Goal: Complete application form

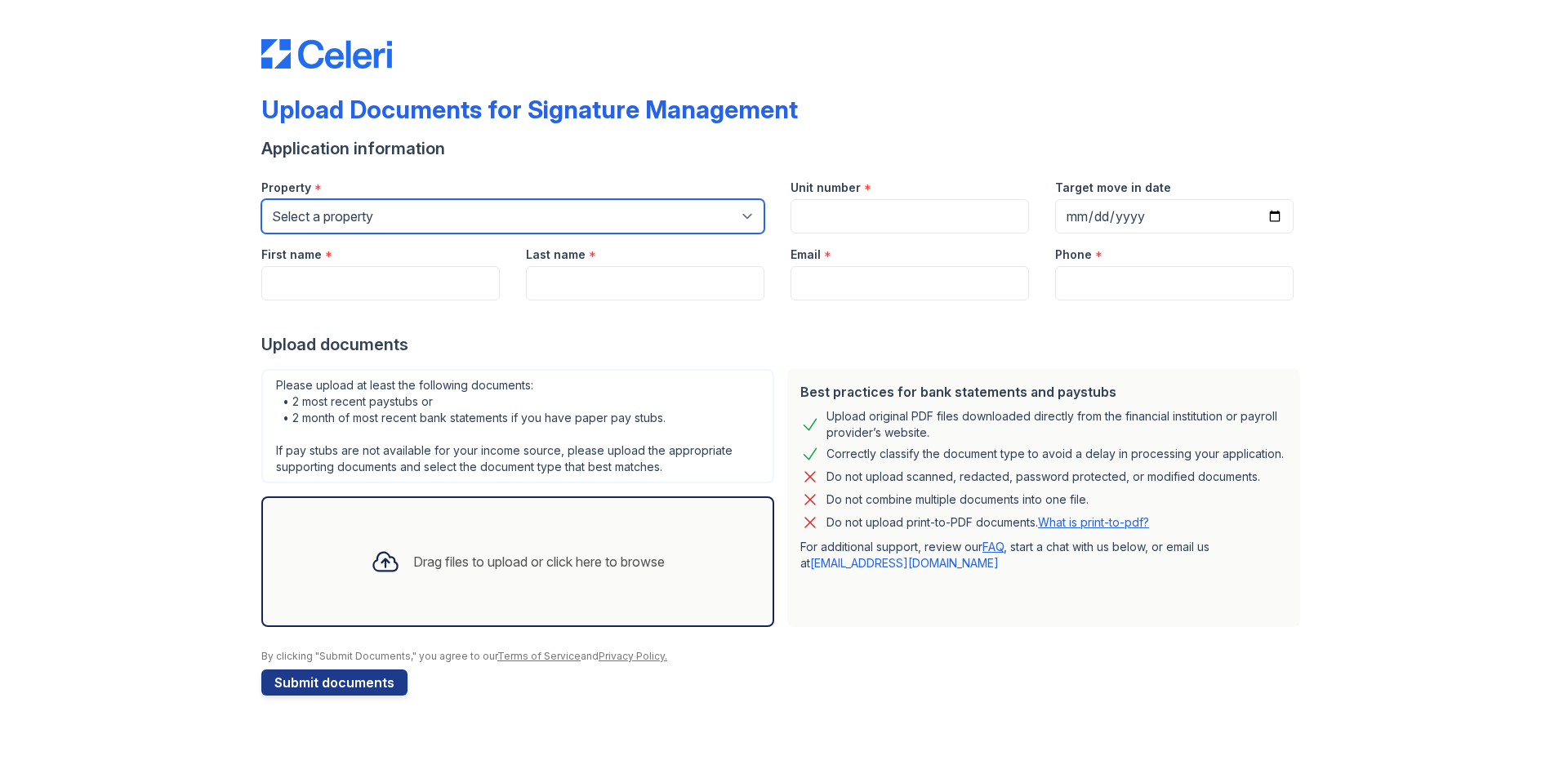
click at [424, 233] on select "Select a property [GEOGRAPHIC_DATA] Elevate Townhomes Habitat At DTLV Namaste A…" at bounding box center [512, 216] width 503 height 35
select select "4660"
click at [261, 233] on select "Select a property [GEOGRAPHIC_DATA] Elevate Townhomes Habitat At DTLV Namaste A…" at bounding box center [512, 216] width 503 height 35
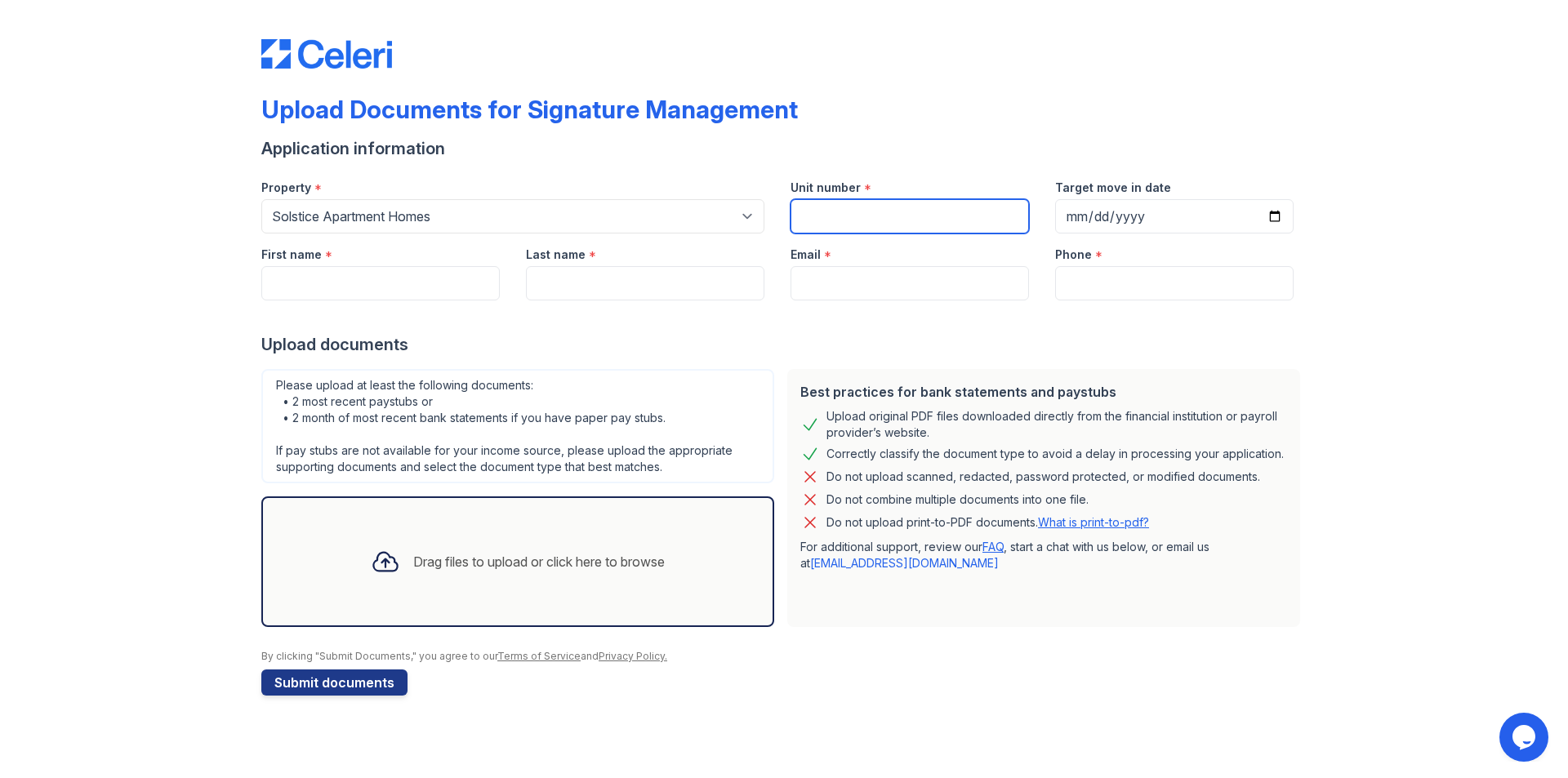
click at [849, 233] on input "Unit number" at bounding box center [909, 216] width 238 height 35
type input "254"
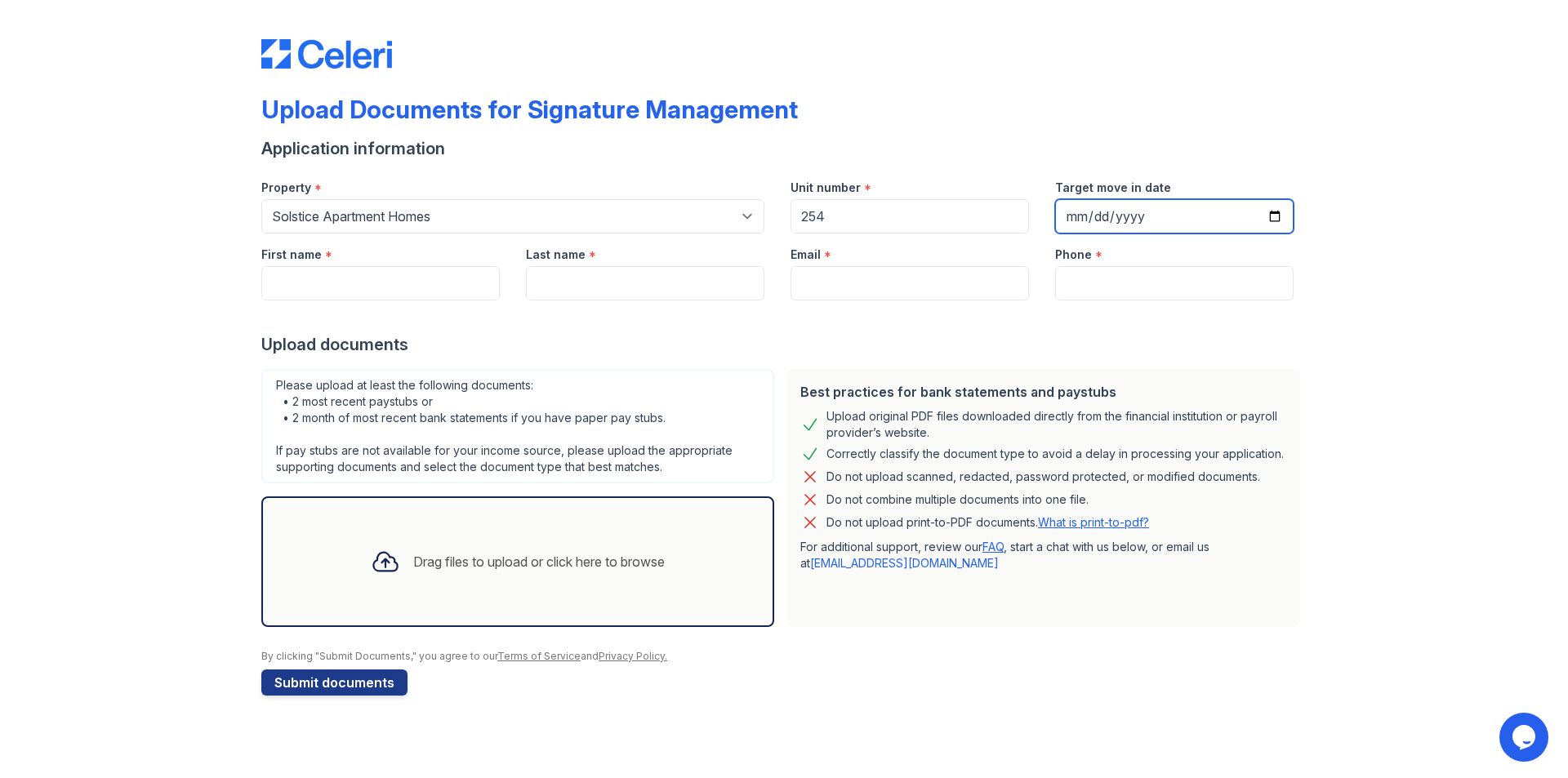
click at [1155, 233] on input "Target move in date" at bounding box center [1174, 216] width 238 height 35
click at [1087, 233] on input "Target move in date" at bounding box center [1174, 216] width 238 height 35
type input "[DATE]"
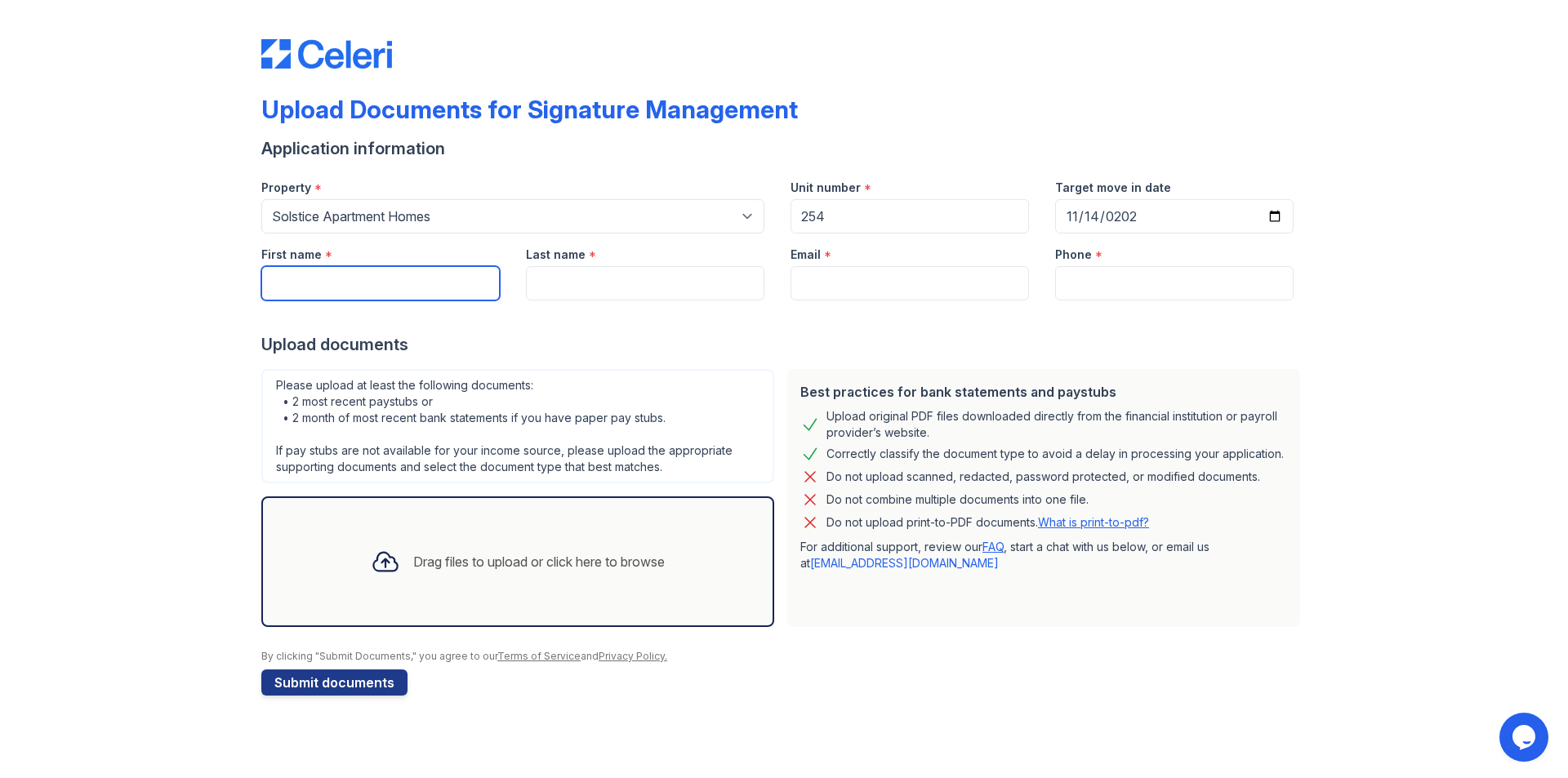
click at [413, 301] on input "First name" at bounding box center [380, 283] width 238 height 35
type input "Duc"
type input "[PERSON_NAME]"
type input "[EMAIL_ADDRESS][DOMAIN_NAME]"
type input "7252069087"
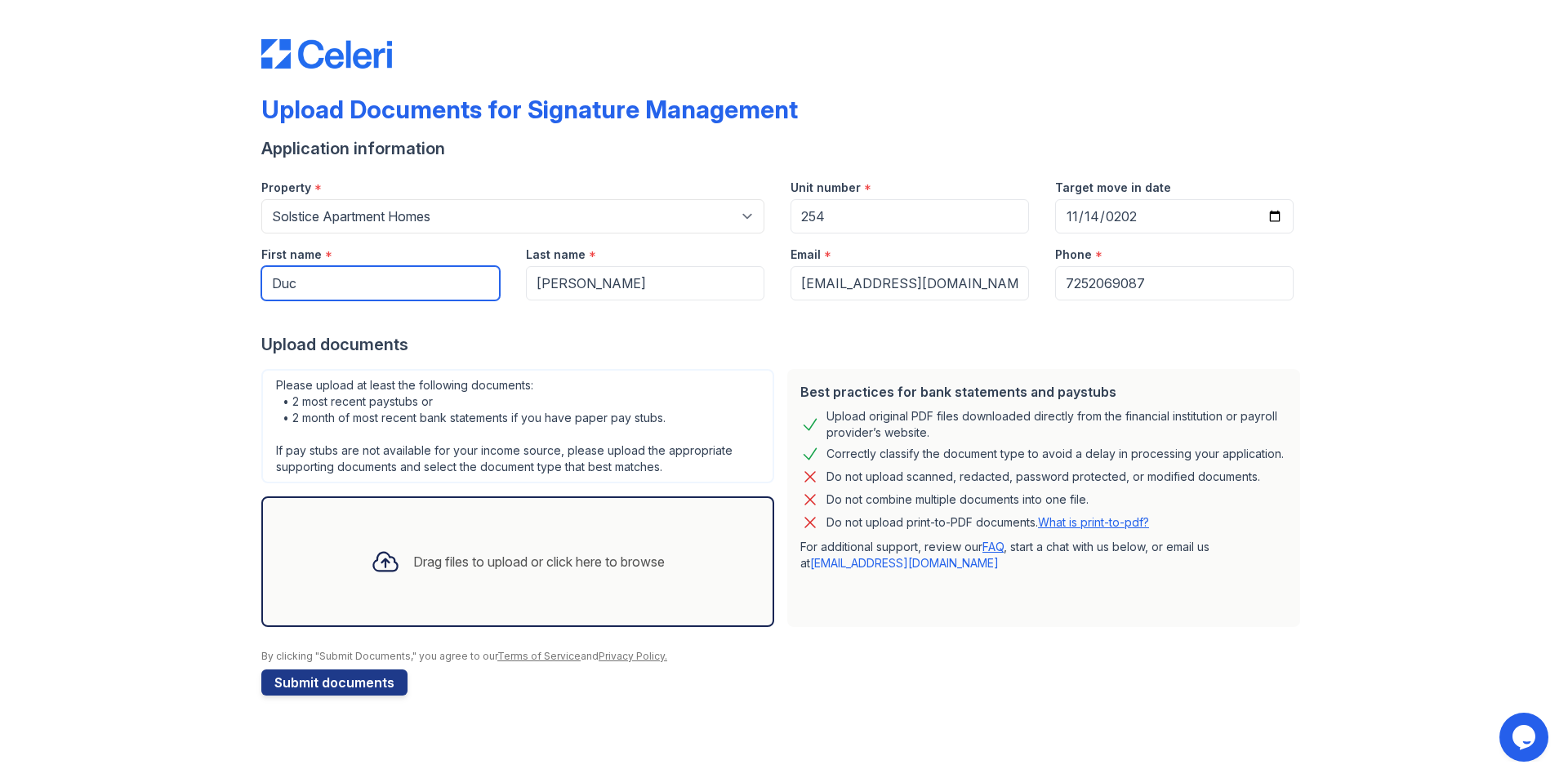
scroll to position [163, 0]
click at [479, 572] on div "Drag files to upload or click here to browse" at bounding box center [539, 561] width 252 height 19
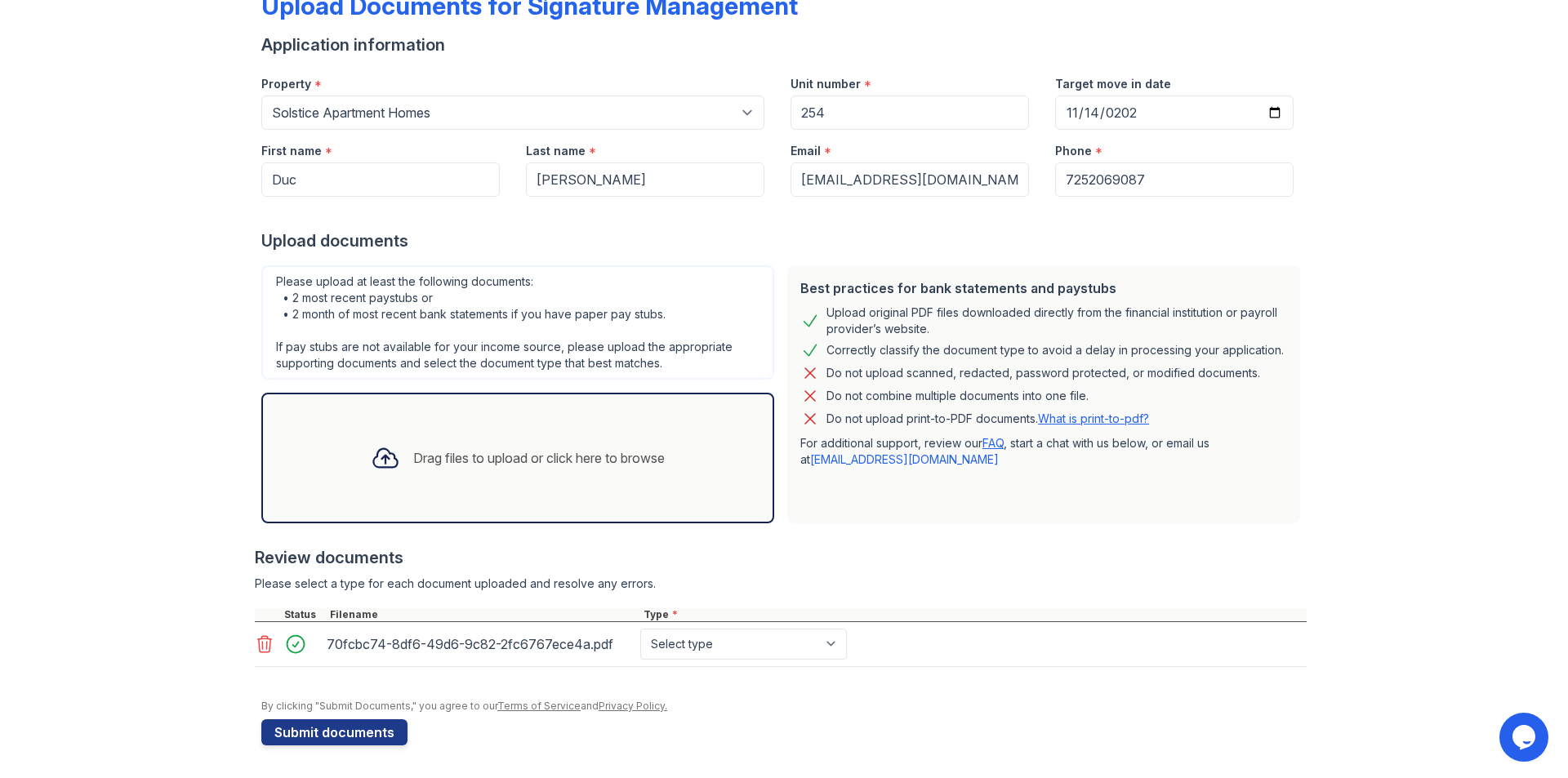
scroll to position [362, 0]
click at [846, 629] on select "Select type Paystub Bank Statement Offer Letter Tax Documents Benefit Award Let…" at bounding box center [743, 644] width 206 height 31
select select "bank_statement"
click at [728, 629] on select "Select type Paystub Bank Statement Offer Letter Tax Documents Benefit Award Let…" at bounding box center [743, 644] width 206 height 31
click at [1201, 576] on div "Please select a type for each document uploaded and resolve any errors." at bounding box center [781, 584] width 1052 height 16
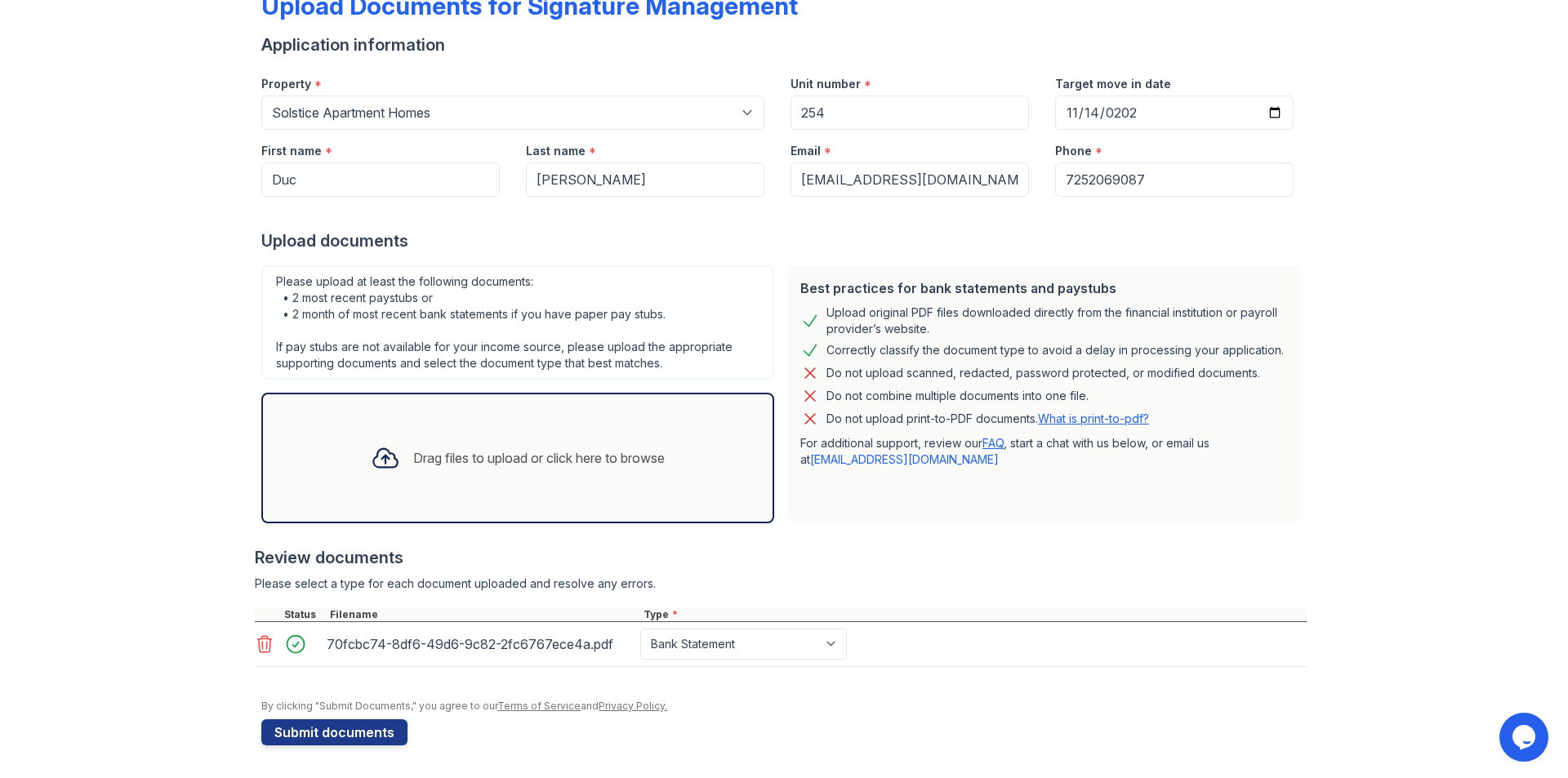
click at [259, 634] on icon at bounding box center [264, 643] width 19 height 19
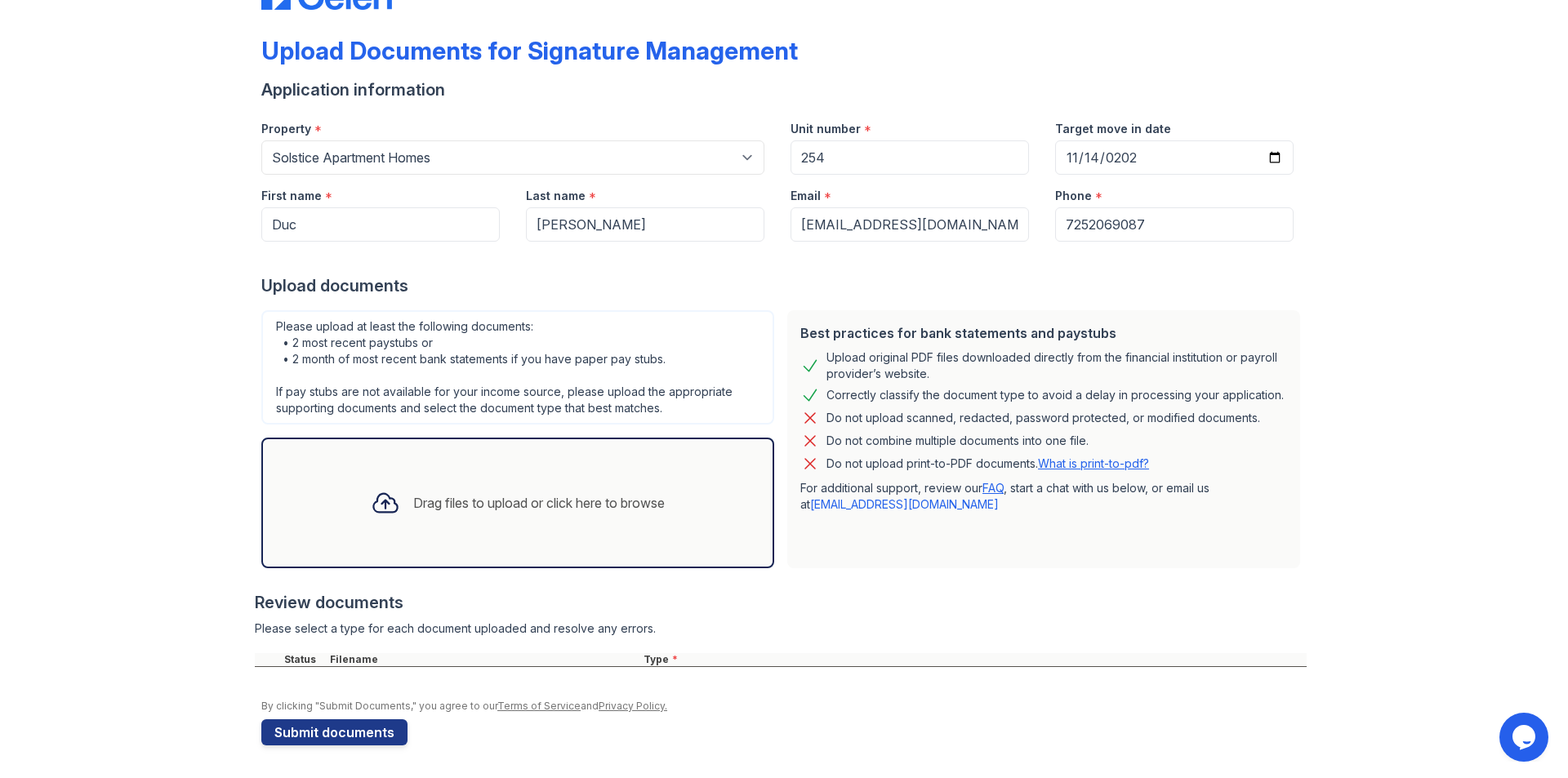
click at [445, 475] on div "Drag files to upload or click here to browse" at bounding box center [518, 503] width 320 height 56
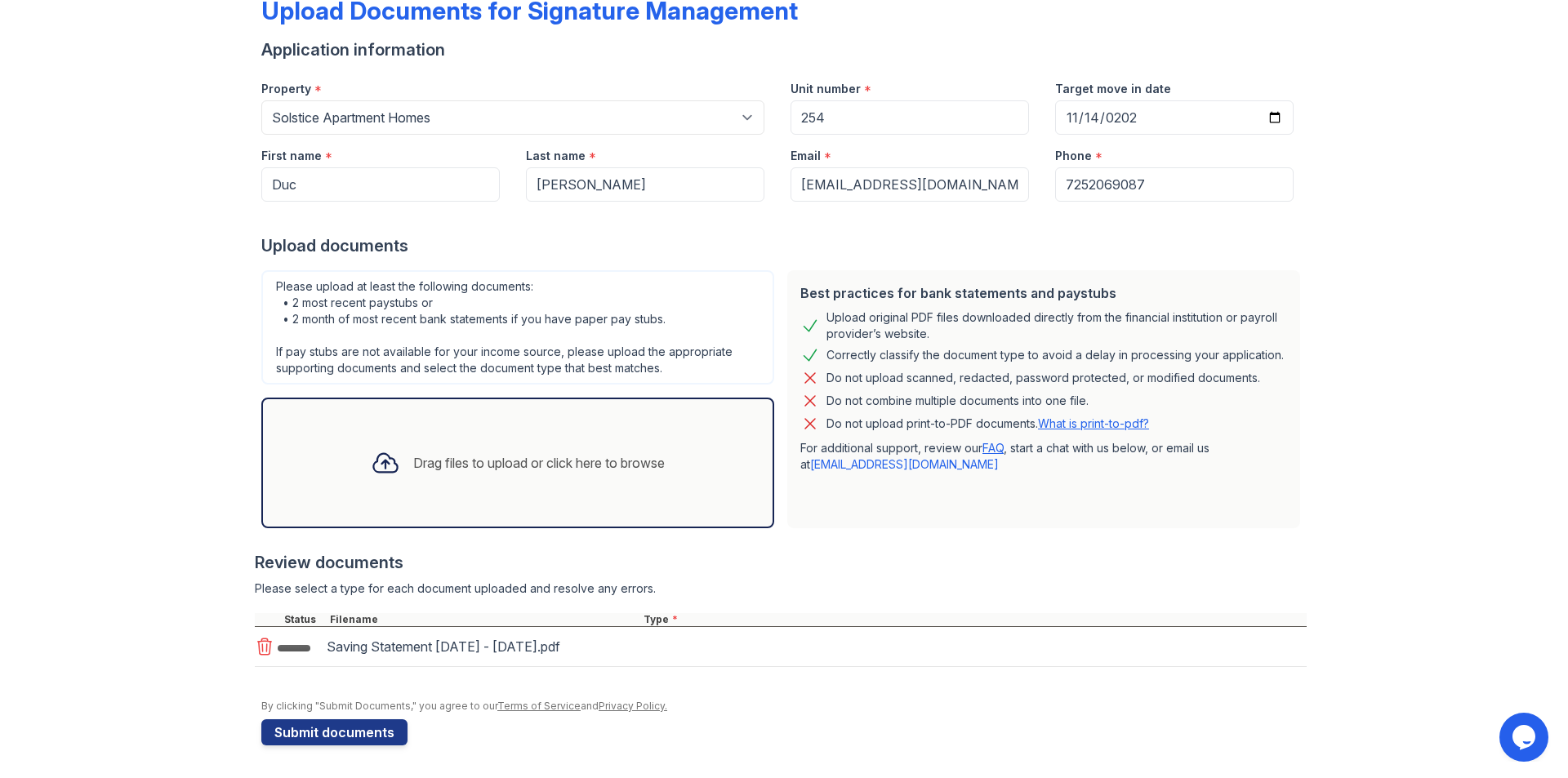
scroll to position [362, 0]
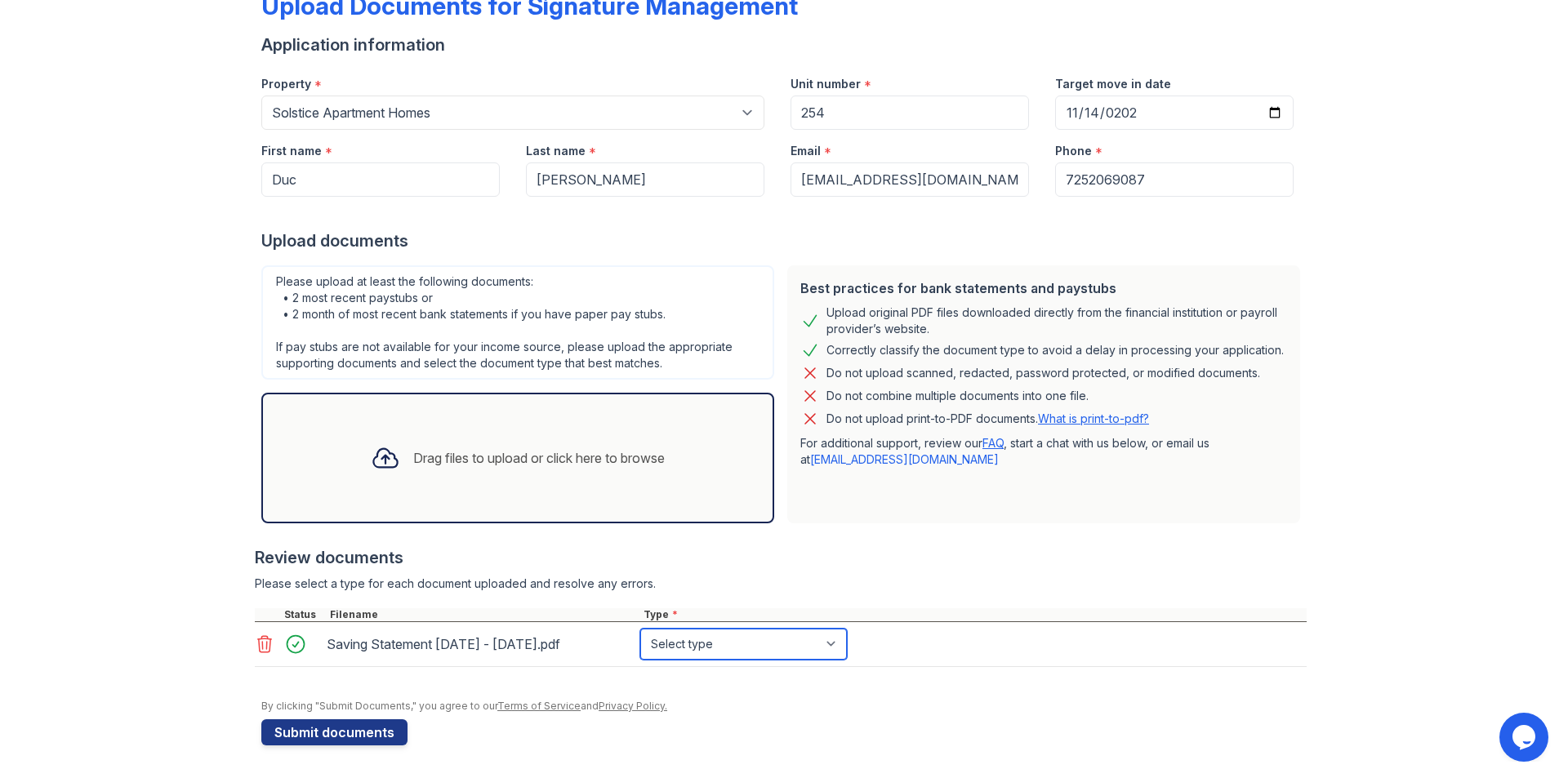
click at [846, 629] on select "Select type Paystub Bank Statement Offer Letter Tax Documents Benefit Award Let…" at bounding box center [743, 644] width 206 height 31
select select "bank_statement"
click at [728, 629] on select "Select type Paystub Bank Statement Offer Letter Tax Documents Benefit Award Let…" at bounding box center [743, 644] width 206 height 31
click at [1239, 592] on div at bounding box center [781, 599] width 1052 height 16
drag, startPoint x: 954, startPoint y: 242, endPoint x: 1131, endPoint y: 248, distance: 177.1
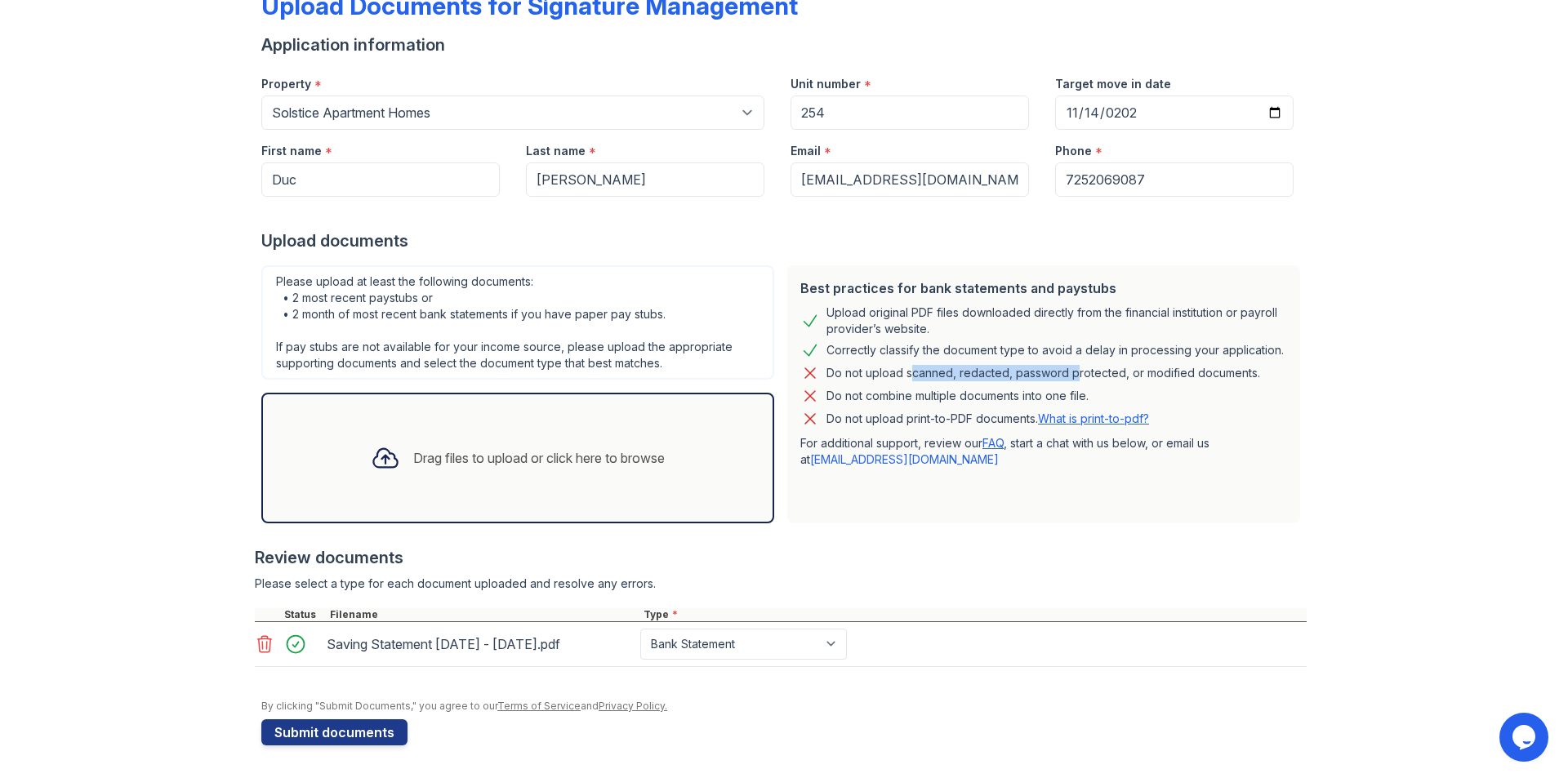
click at [1131, 363] on div "Do not upload scanned, redacted, password protected, or modified documents." at bounding box center [1043, 372] width 434 height 19
drag, startPoint x: 1070, startPoint y: 161, endPoint x: 1182, endPoint y: 168, distance: 112.2
click at [1182, 305] on div "Upload original PDF files downloaded directly from the financial institution or…" at bounding box center [1056, 321] width 461 height 33
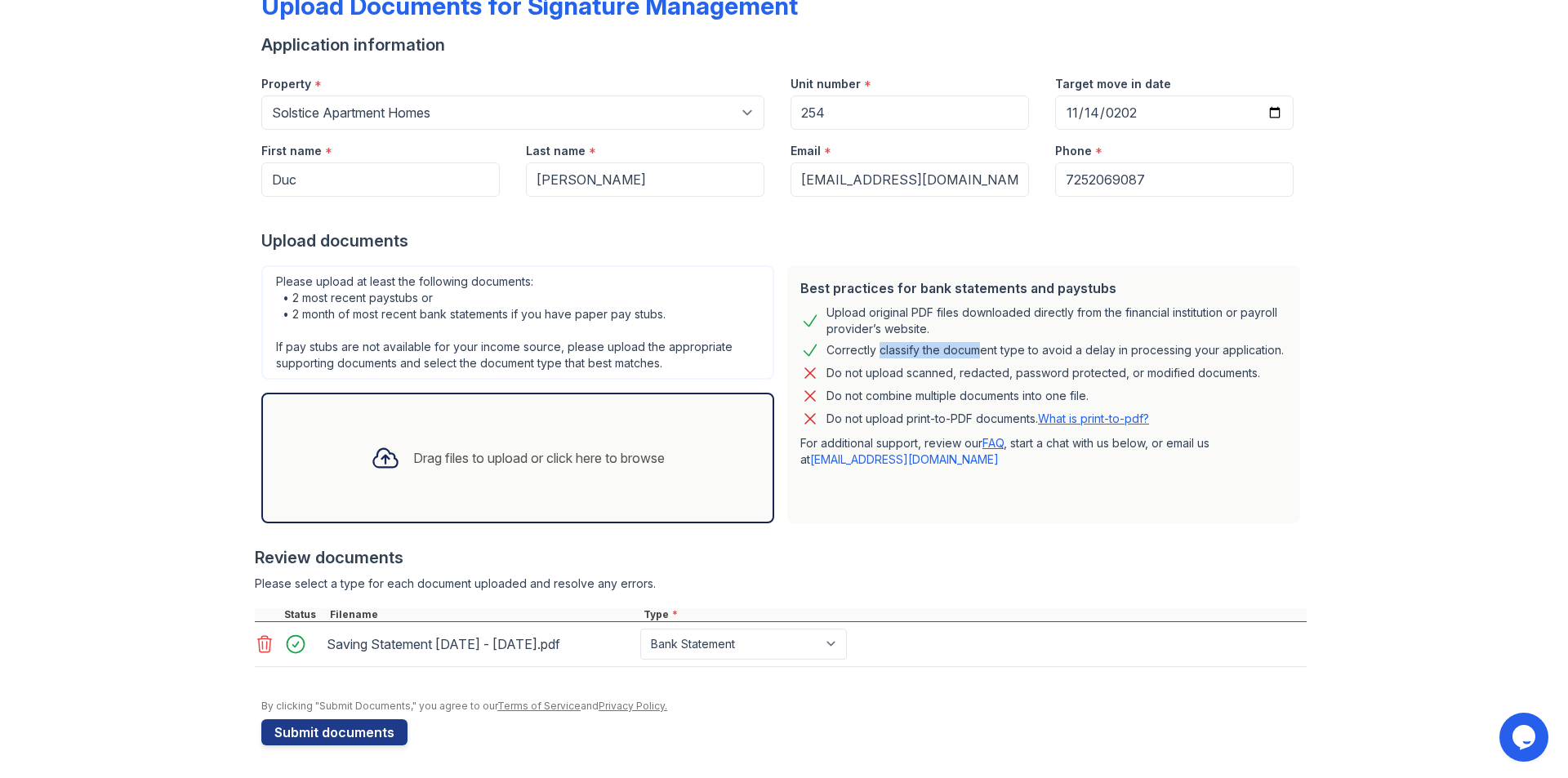
drag, startPoint x: 889, startPoint y: 201, endPoint x: 1014, endPoint y: 201, distance: 125.0
click at [1014, 340] on div "Correctly classify the document type to avoid a delay in processing your applic…" at bounding box center [1054, 349] width 457 height 19
drag, startPoint x: 1140, startPoint y: 245, endPoint x: 1201, endPoint y: 247, distance: 61.0
click at [1201, 363] on div "Do not upload scanned, redacted, password protected, or modified documents." at bounding box center [1043, 372] width 434 height 19
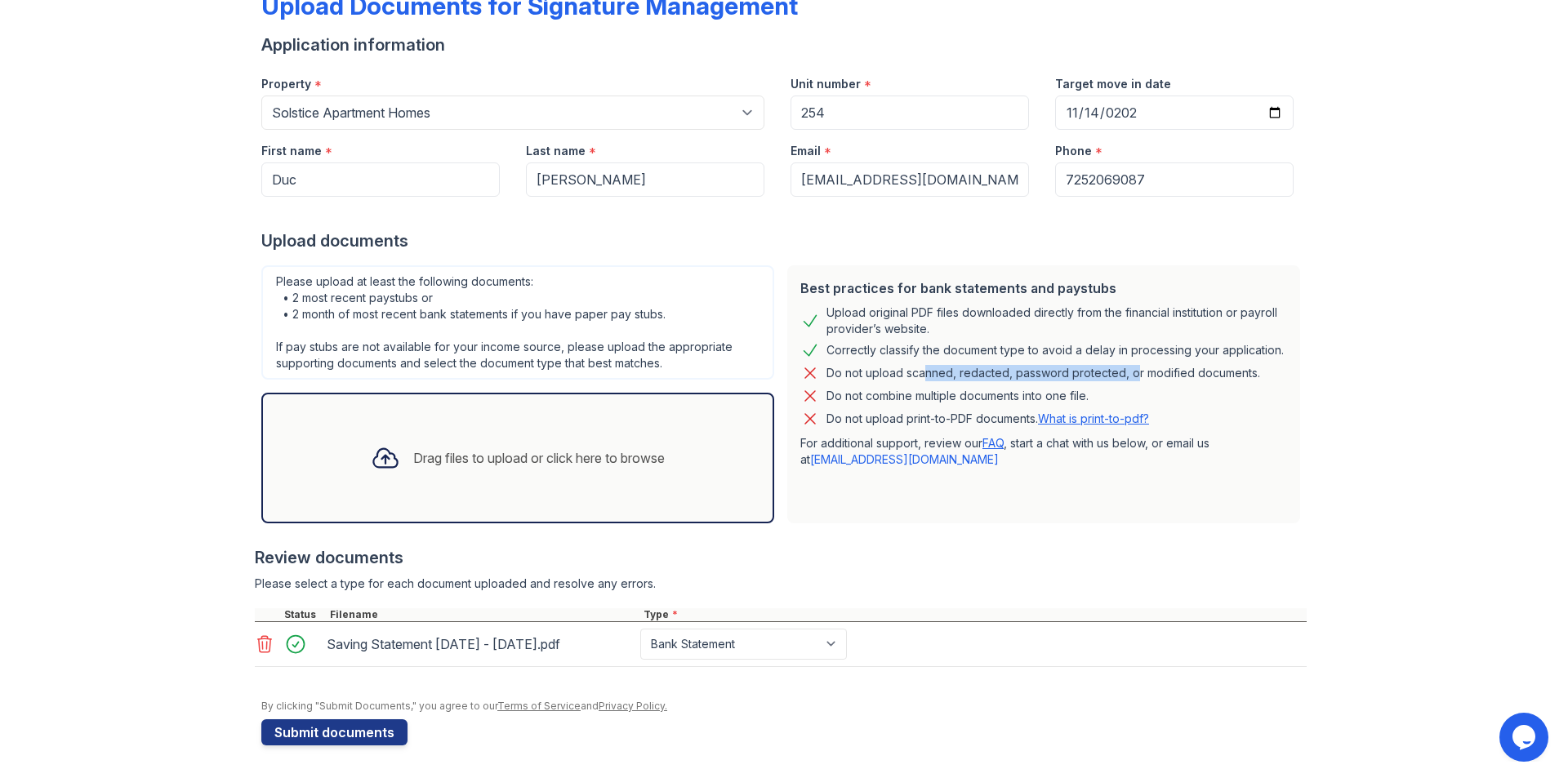
click at [1201, 363] on div "Do not upload scanned, redacted, password protected, or modified documents." at bounding box center [1043, 372] width 434 height 19
drag, startPoint x: 375, startPoint y: 736, endPoint x: 366, endPoint y: 745, distance: 12.7
click at [373, 736] on button "Submit documents" at bounding box center [334, 732] width 147 height 26
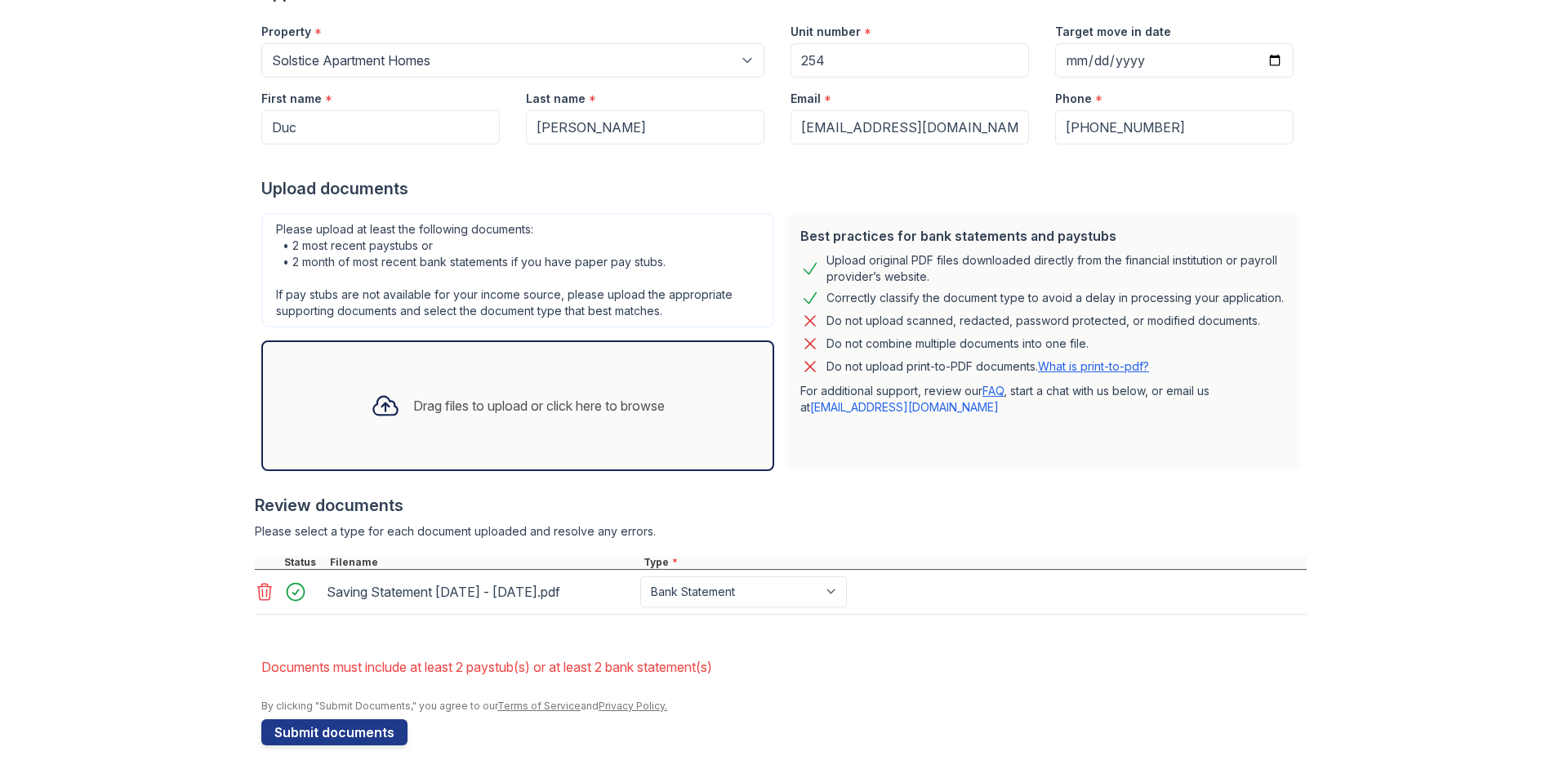
scroll to position [485, 0]
click at [509, 378] on div "Drag files to upload or click here to browse" at bounding box center [518, 406] width 320 height 56
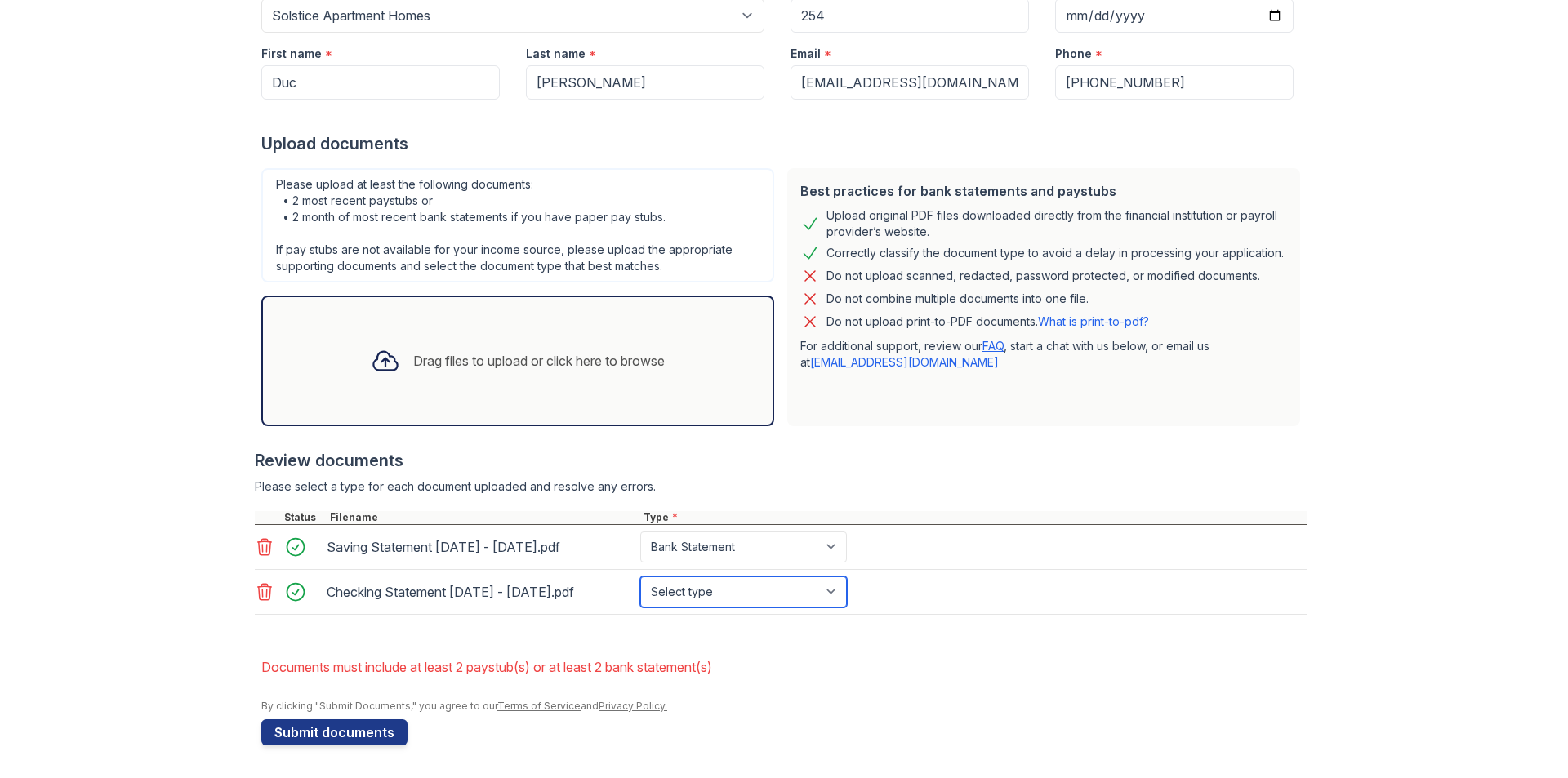
drag, startPoint x: 863, startPoint y: 594, endPoint x: 858, endPoint y: 603, distance: 10.3
click at [846, 594] on select "Select type Paystub Bank Statement Offer Letter Tax Documents Benefit Award Let…" at bounding box center [743, 592] width 206 height 31
select select "bank_statement"
click at [728, 581] on select "Select type Paystub Bank Statement Offer Letter Tax Documents Benefit Award Let…" at bounding box center [743, 592] width 206 height 31
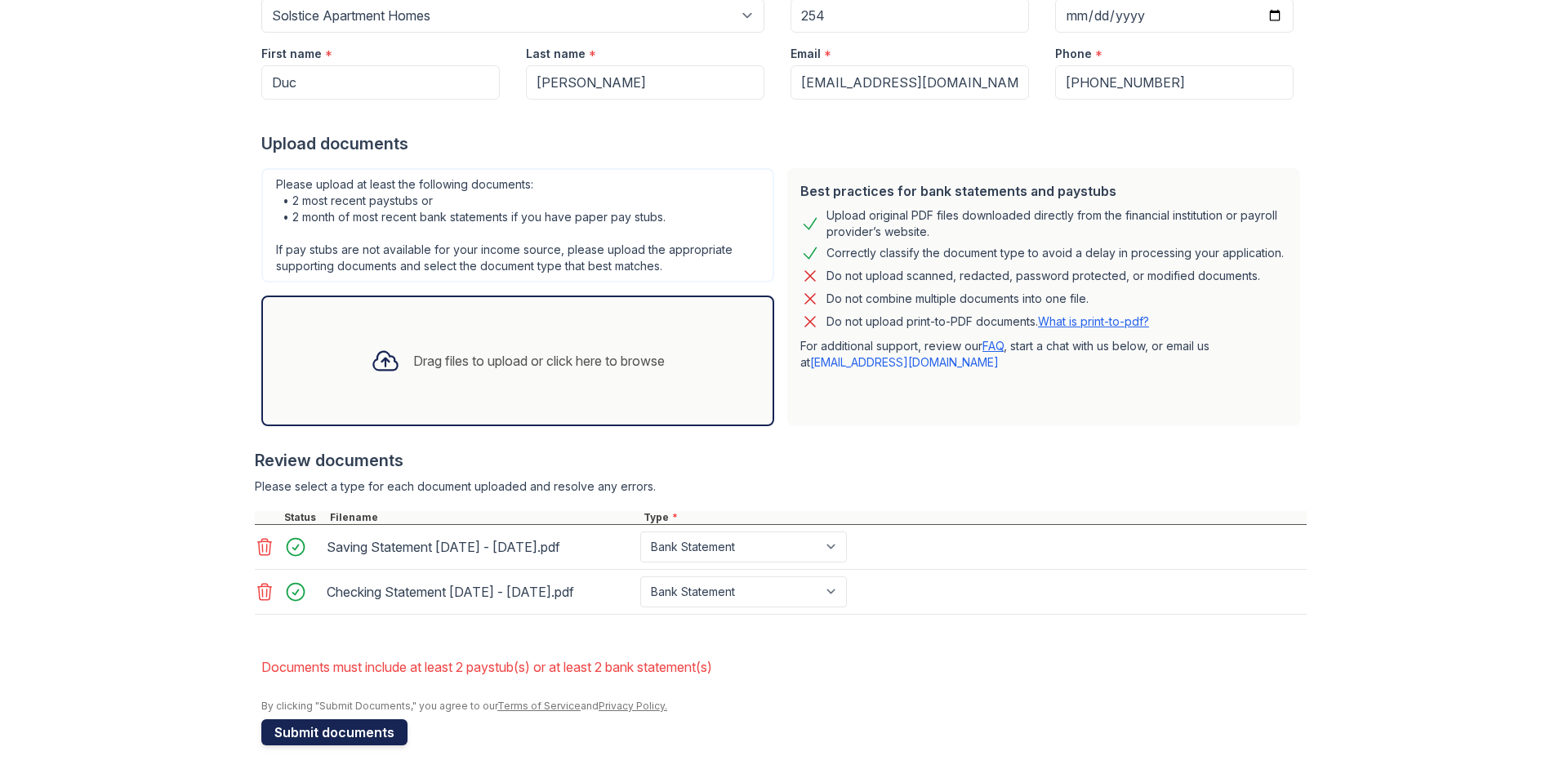
click at [355, 735] on button "Submit documents" at bounding box center [334, 732] width 147 height 26
